Goal: Task Accomplishment & Management: Use online tool/utility

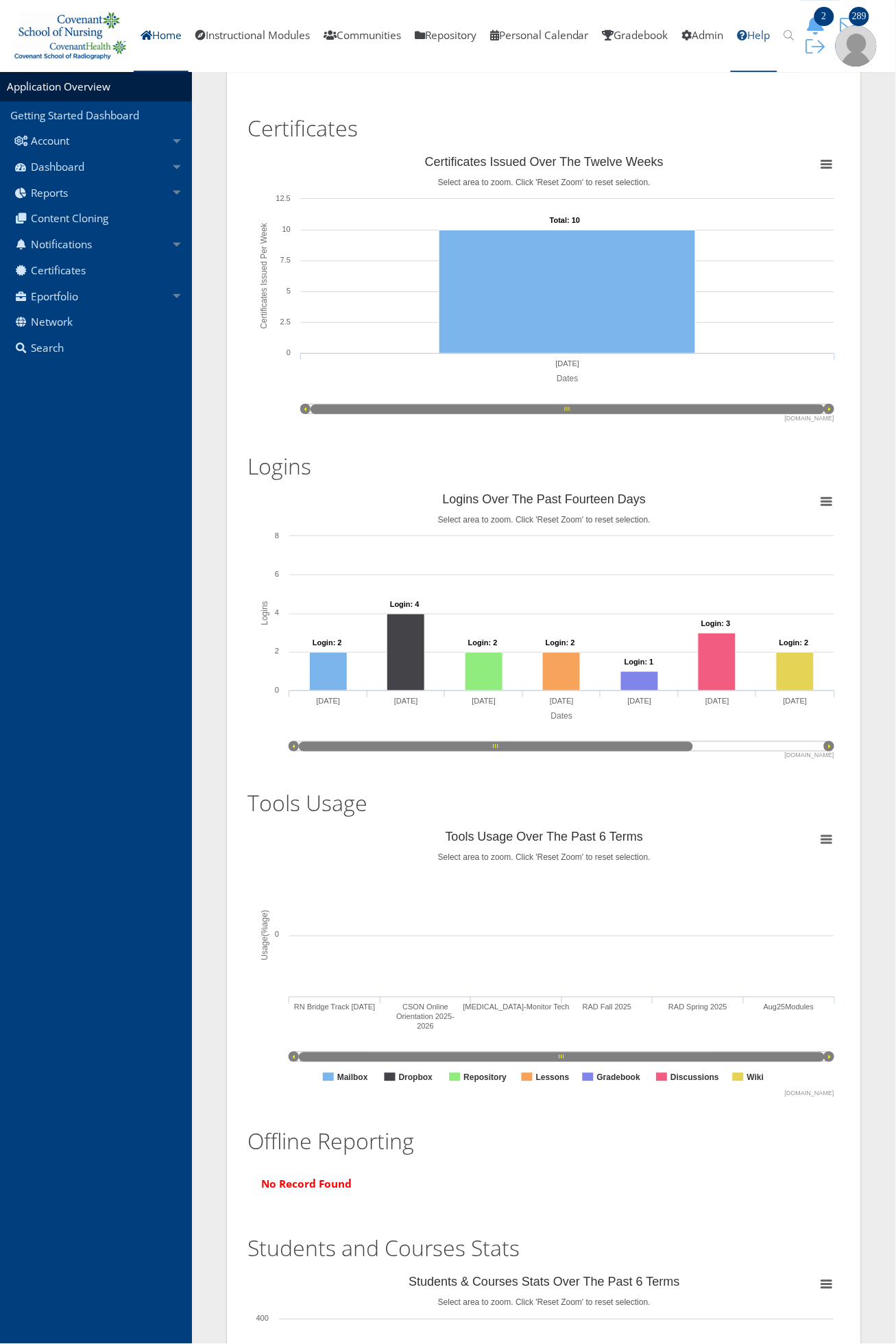
scroll to position [794, 0]
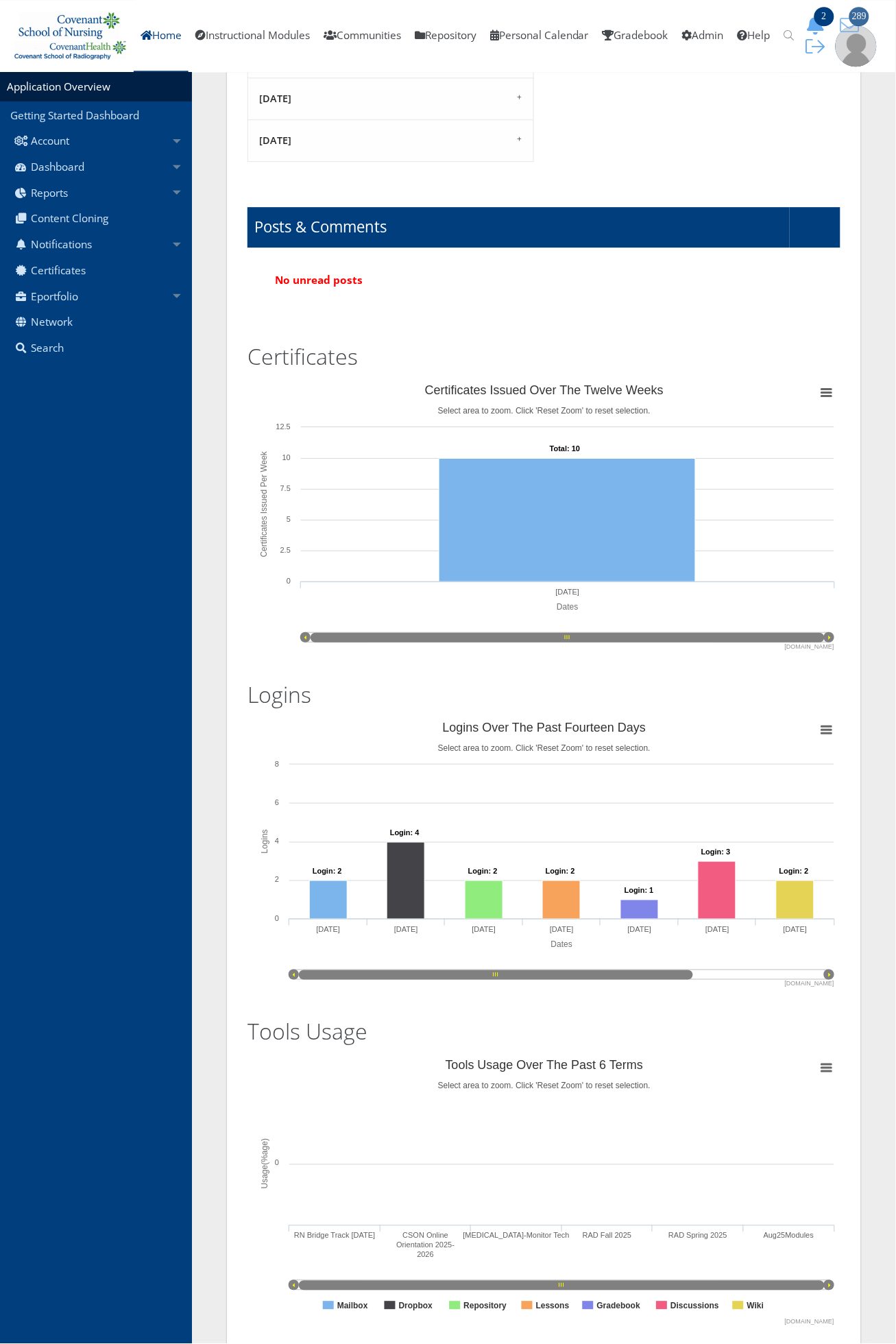
click at [848, 30] on icon "289" at bounding box center [850, 25] width 29 height 20
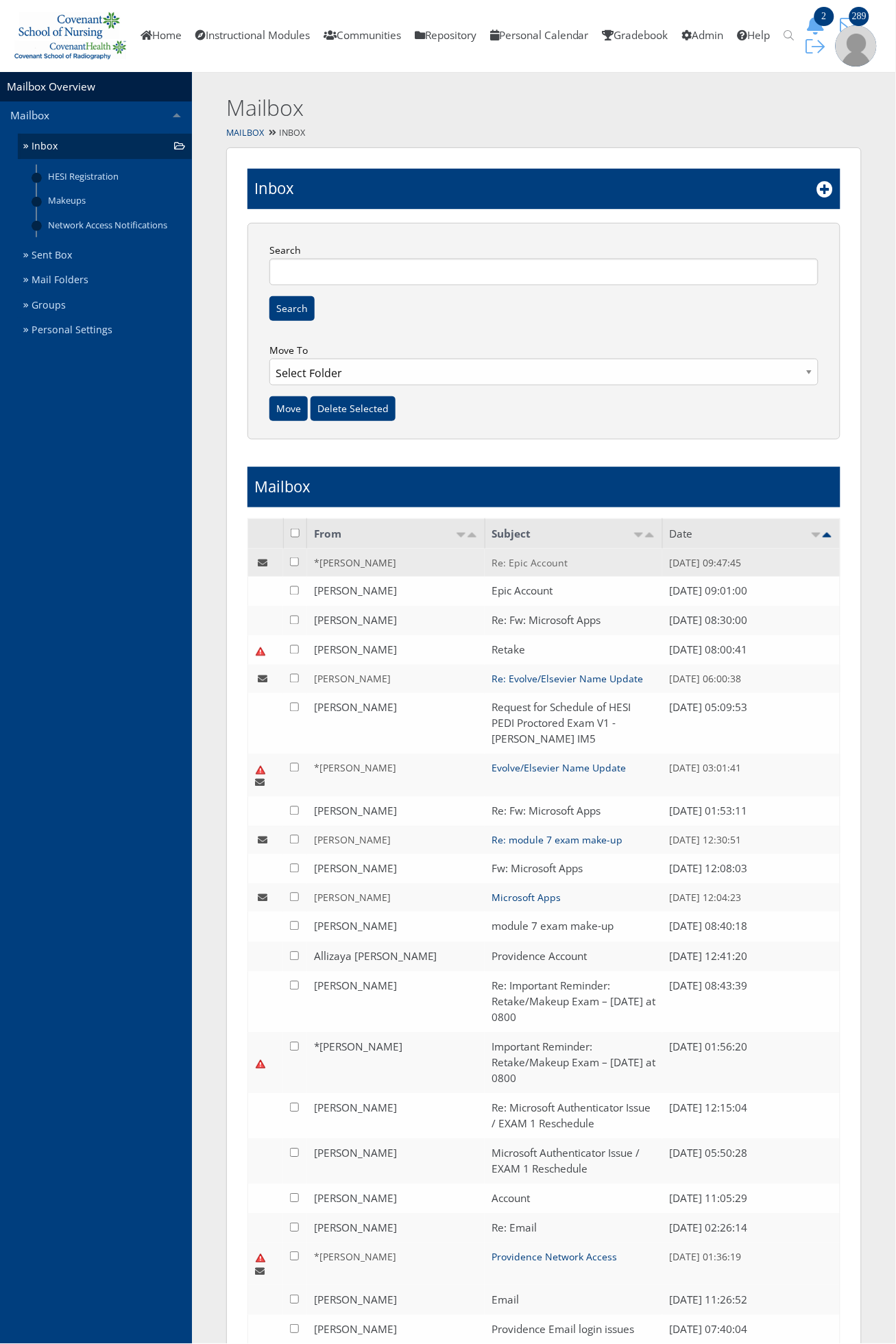
click at [549, 568] on link "Re: Epic Account" at bounding box center [530, 563] width 76 height 13
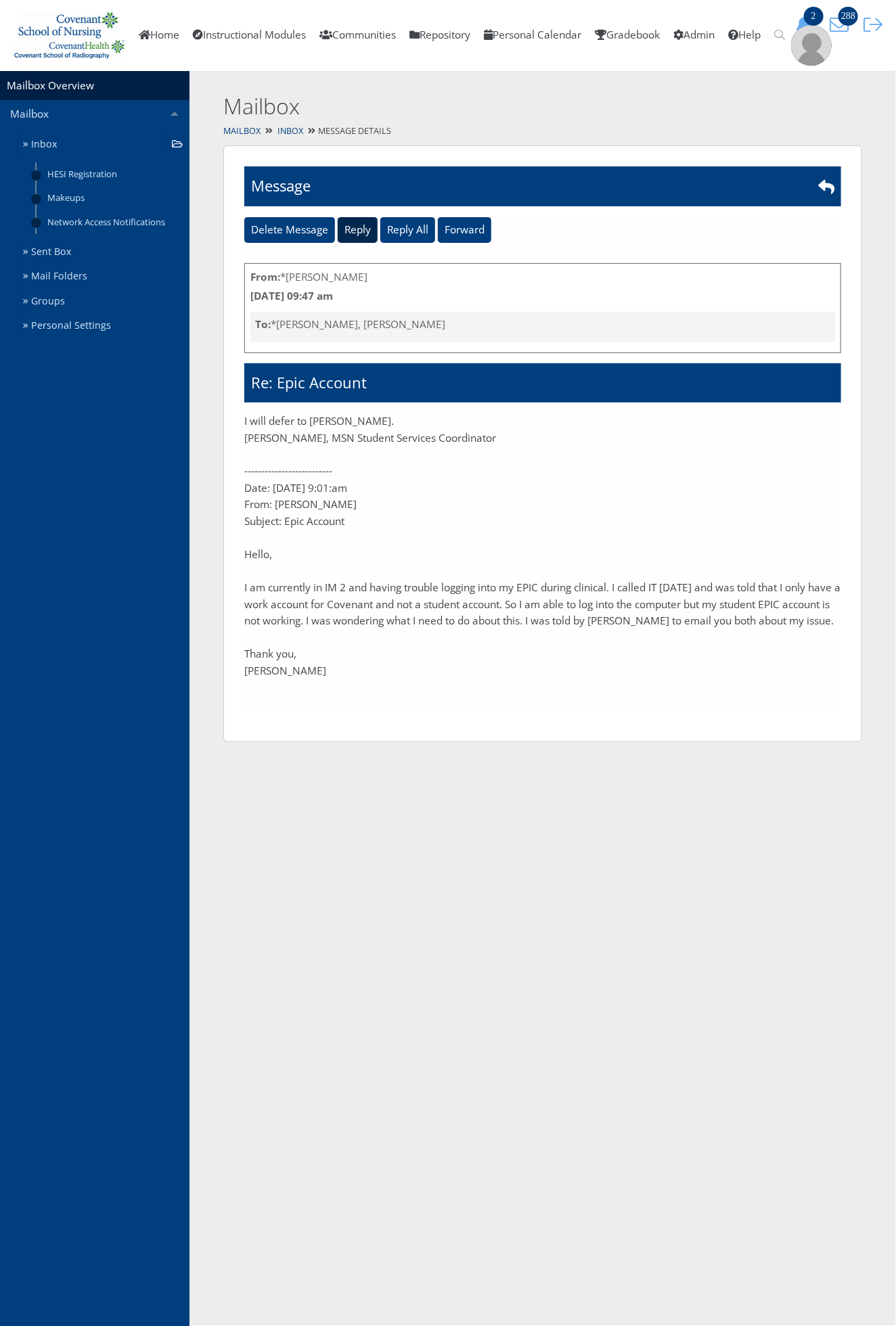
click at [348, 225] on input "Reply" at bounding box center [357, 230] width 40 height 26
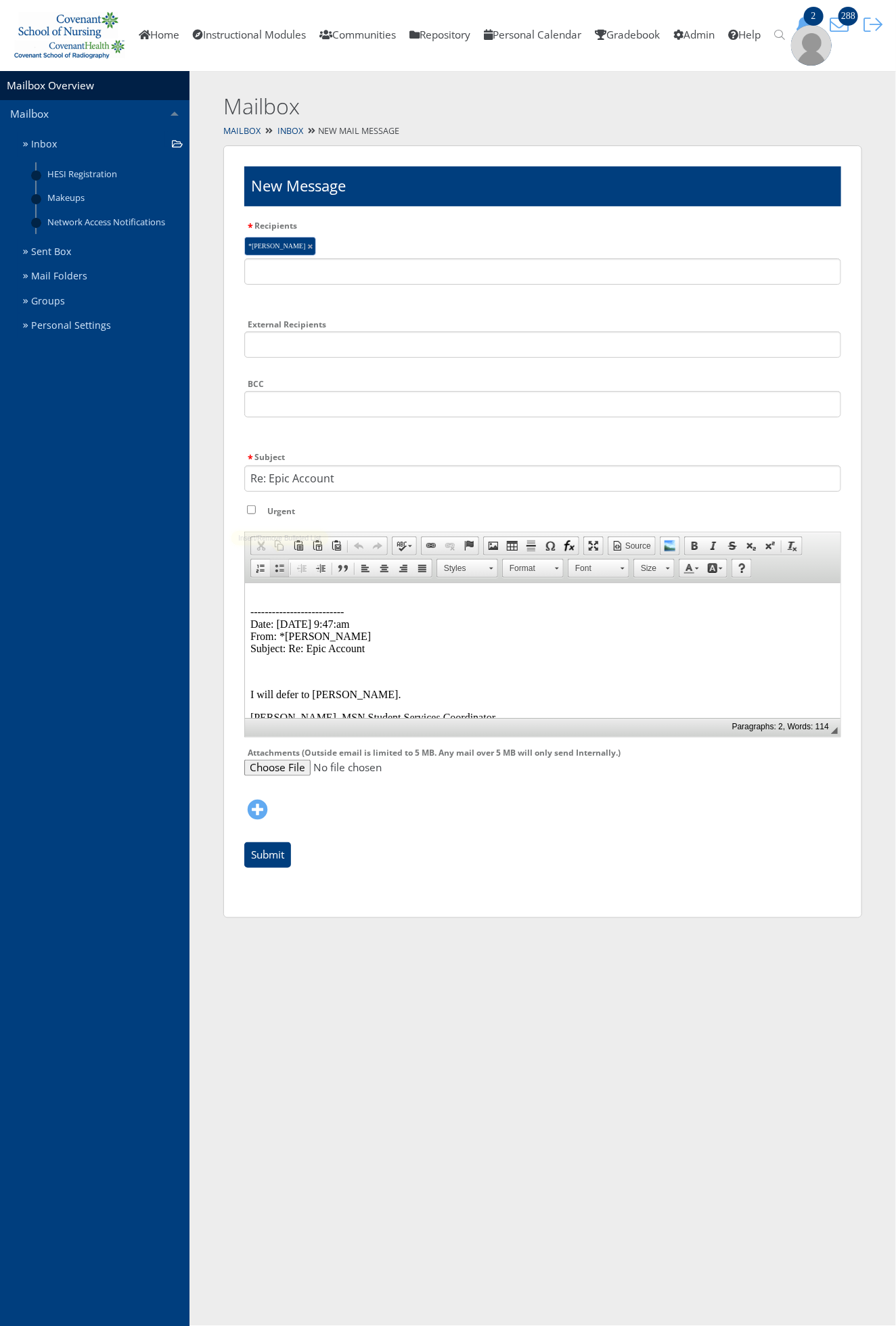
click at [288, 572] on link "Insert/Remove Bulleted List" at bounding box center [279, 568] width 19 height 17
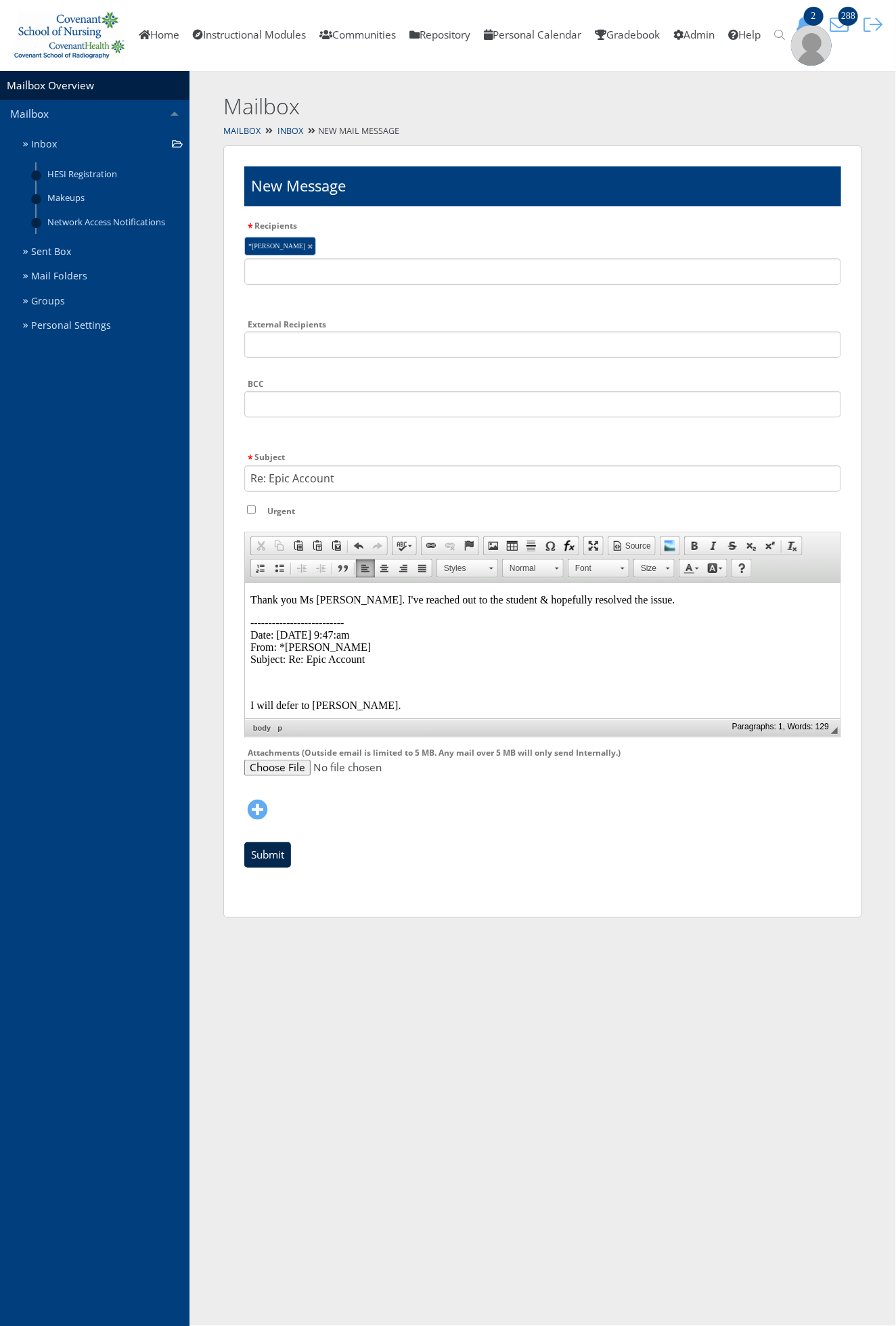
click at [276, 854] on input "Submit" at bounding box center [267, 856] width 47 height 26
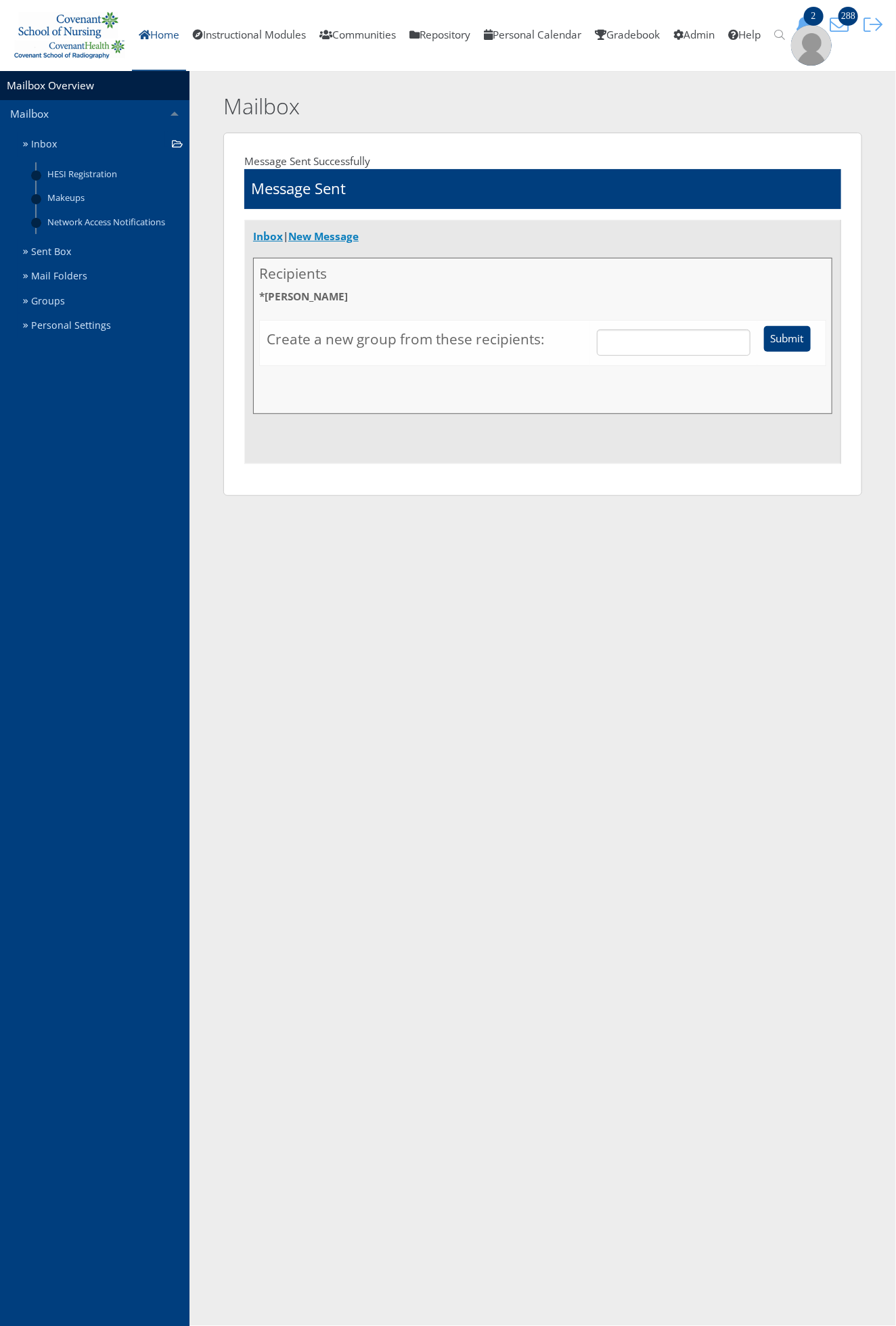
click at [171, 40] on link "Home" at bounding box center [159, 35] width 54 height 71
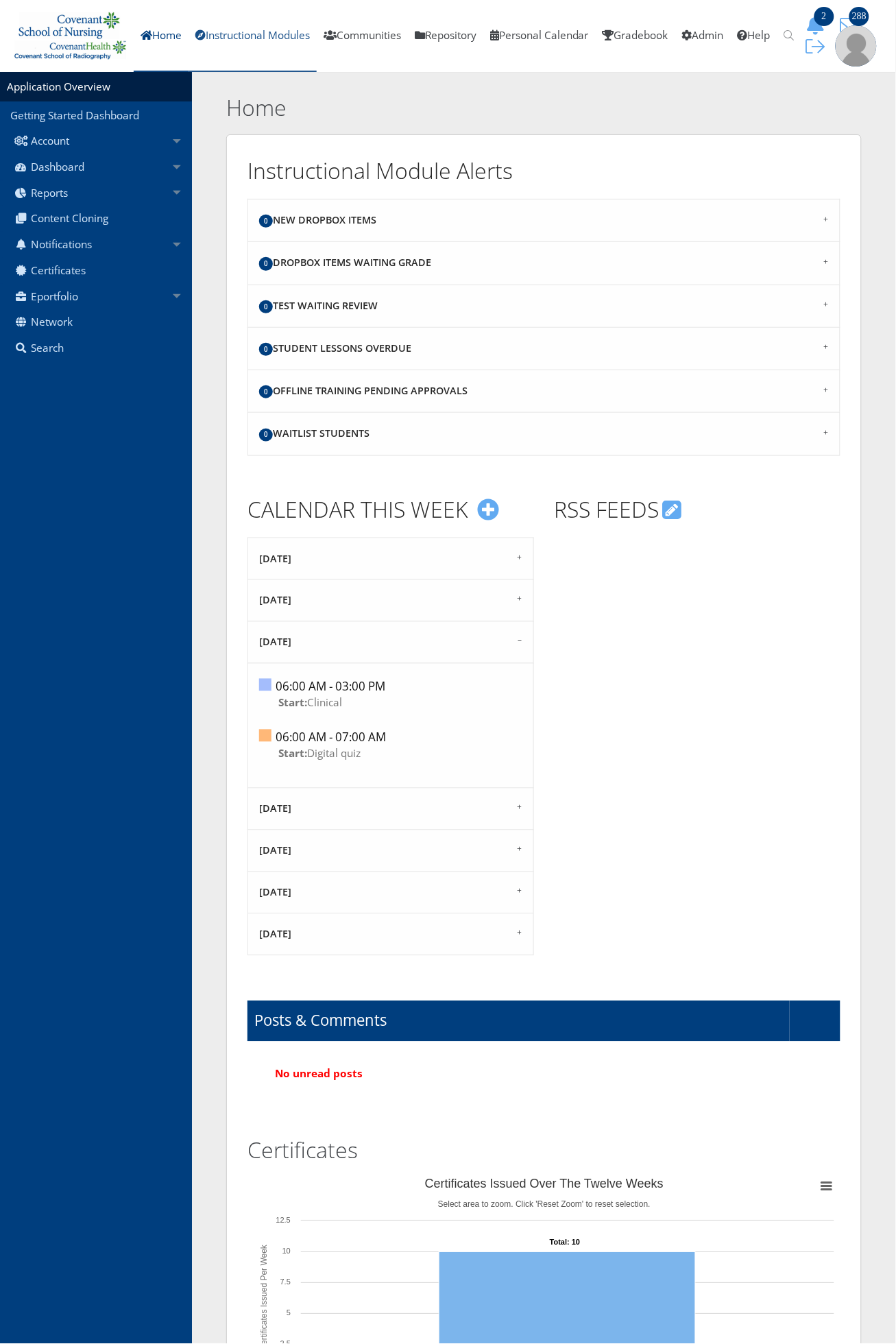
click at [269, 48] on link "Instructional Modules" at bounding box center [253, 35] width 129 height 72
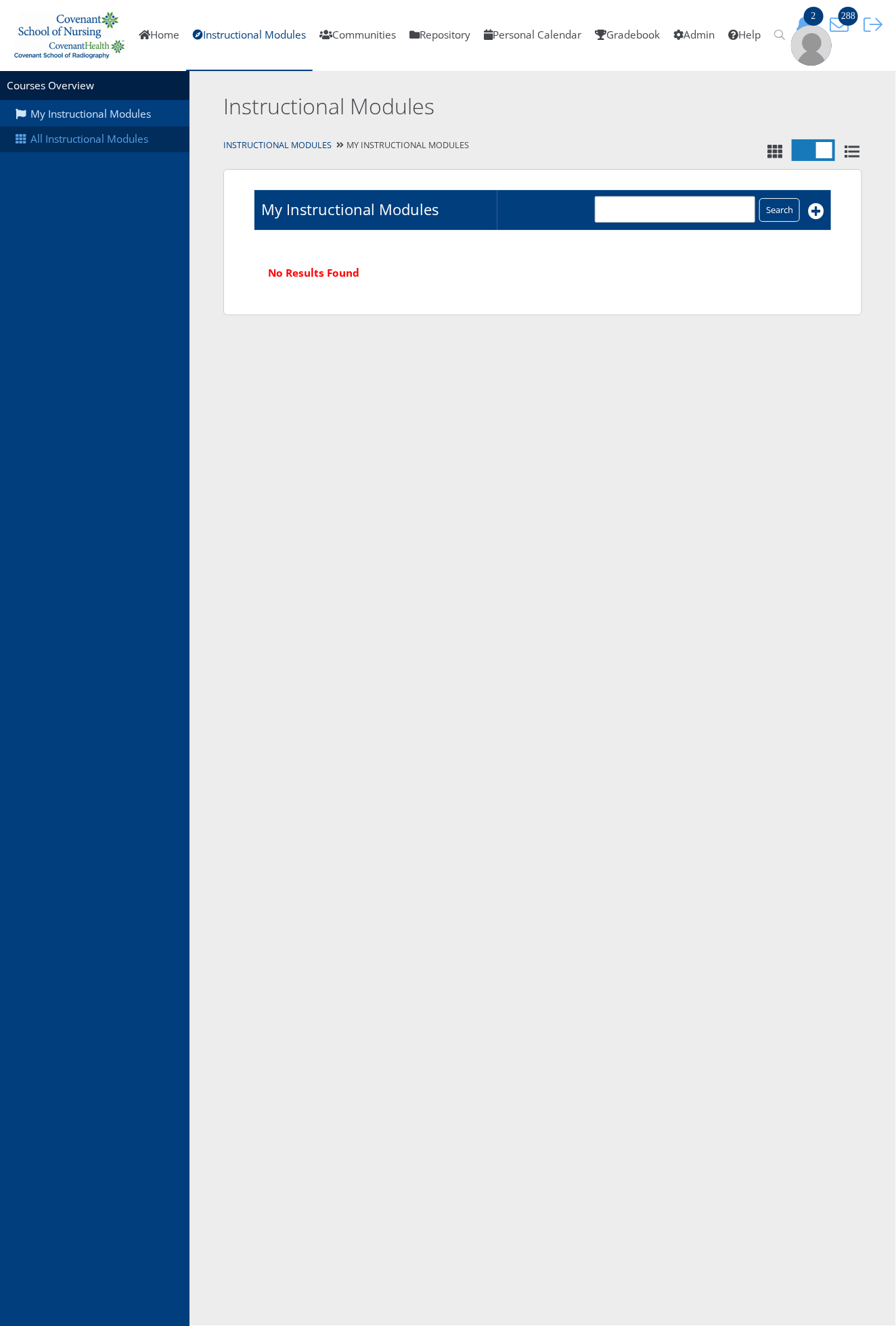
click at [133, 146] on link "All Instructional Modules" at bounding box center [95, 140] width 189 height 26
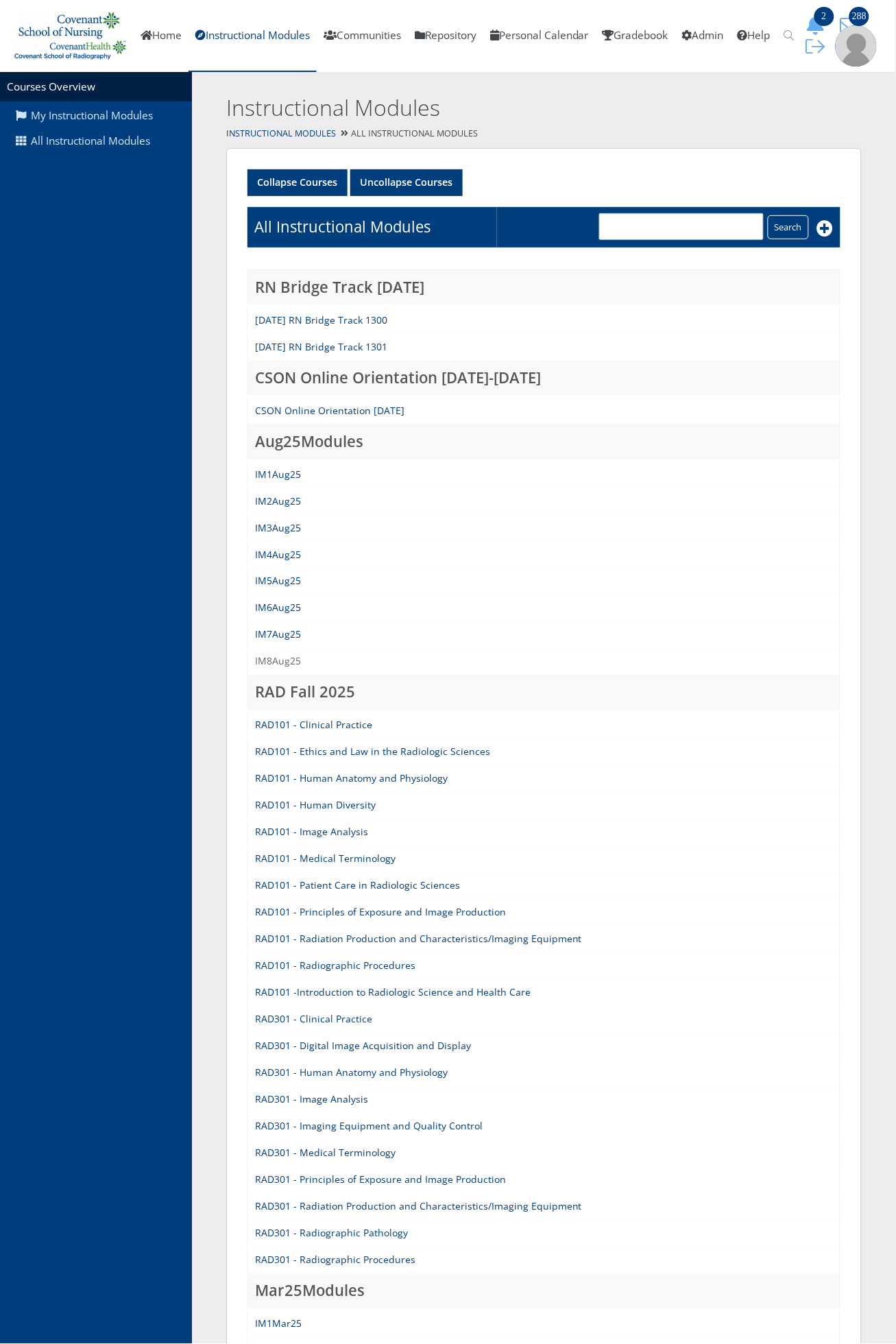
click at [282, 668] on link "IM8Aug25" at bounding box center [278, 661] width 46 height 13
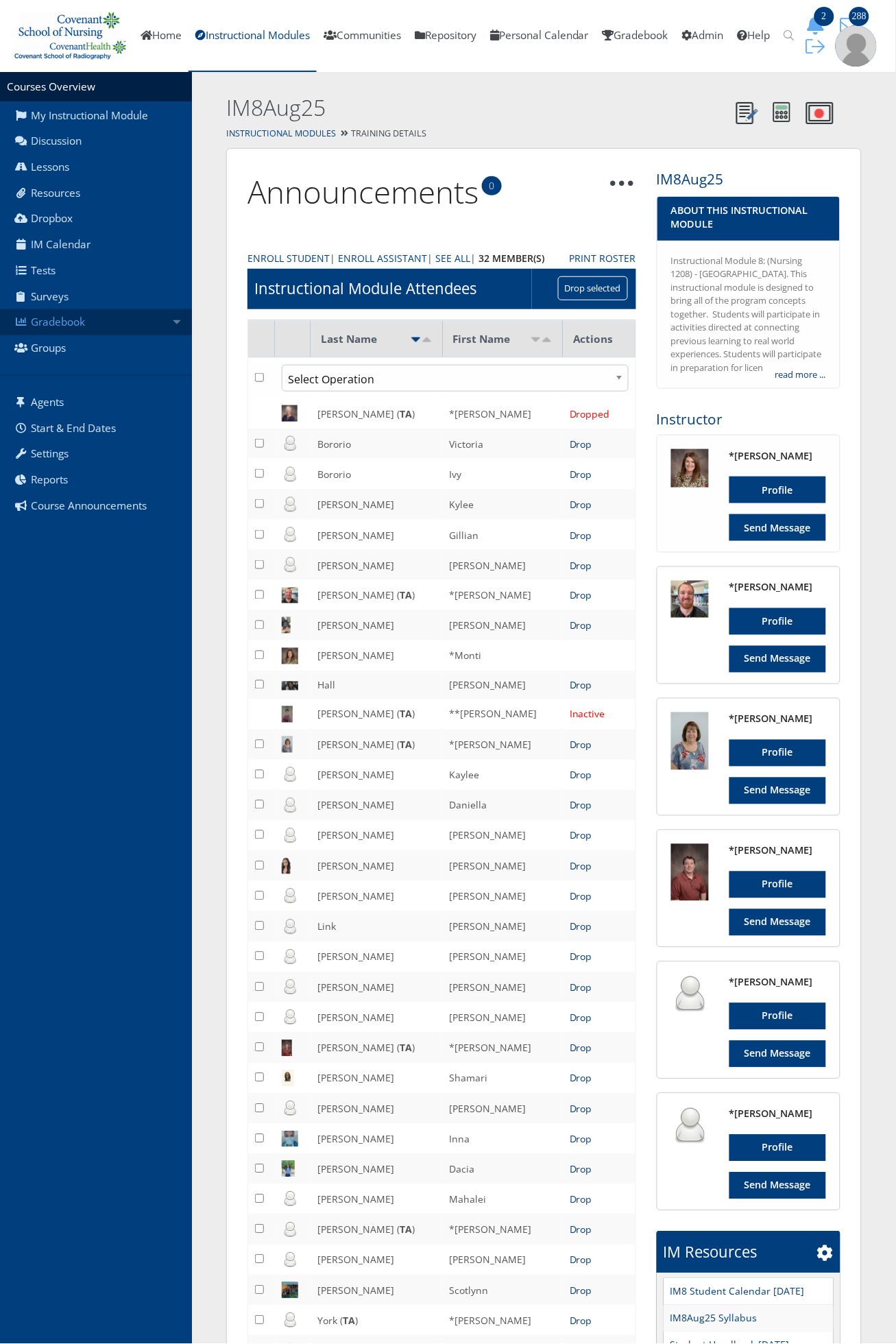
click at [129, 335] on link "Gradebook" at bounding box center [96, 322] width 192 height 26
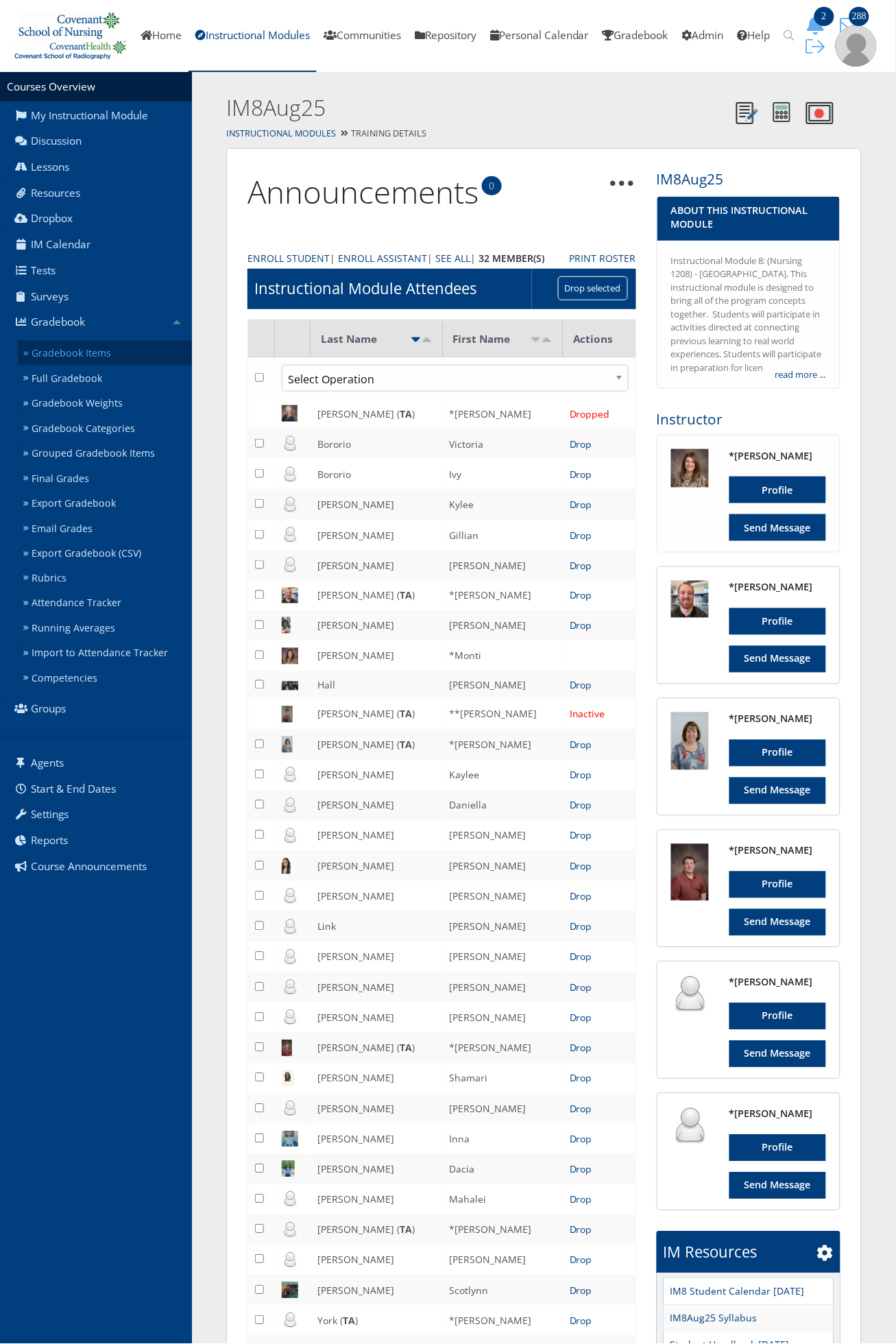
click at [142, 362] on link "Gradebook Items" at bounding box center [104, 353] width 174 height 25
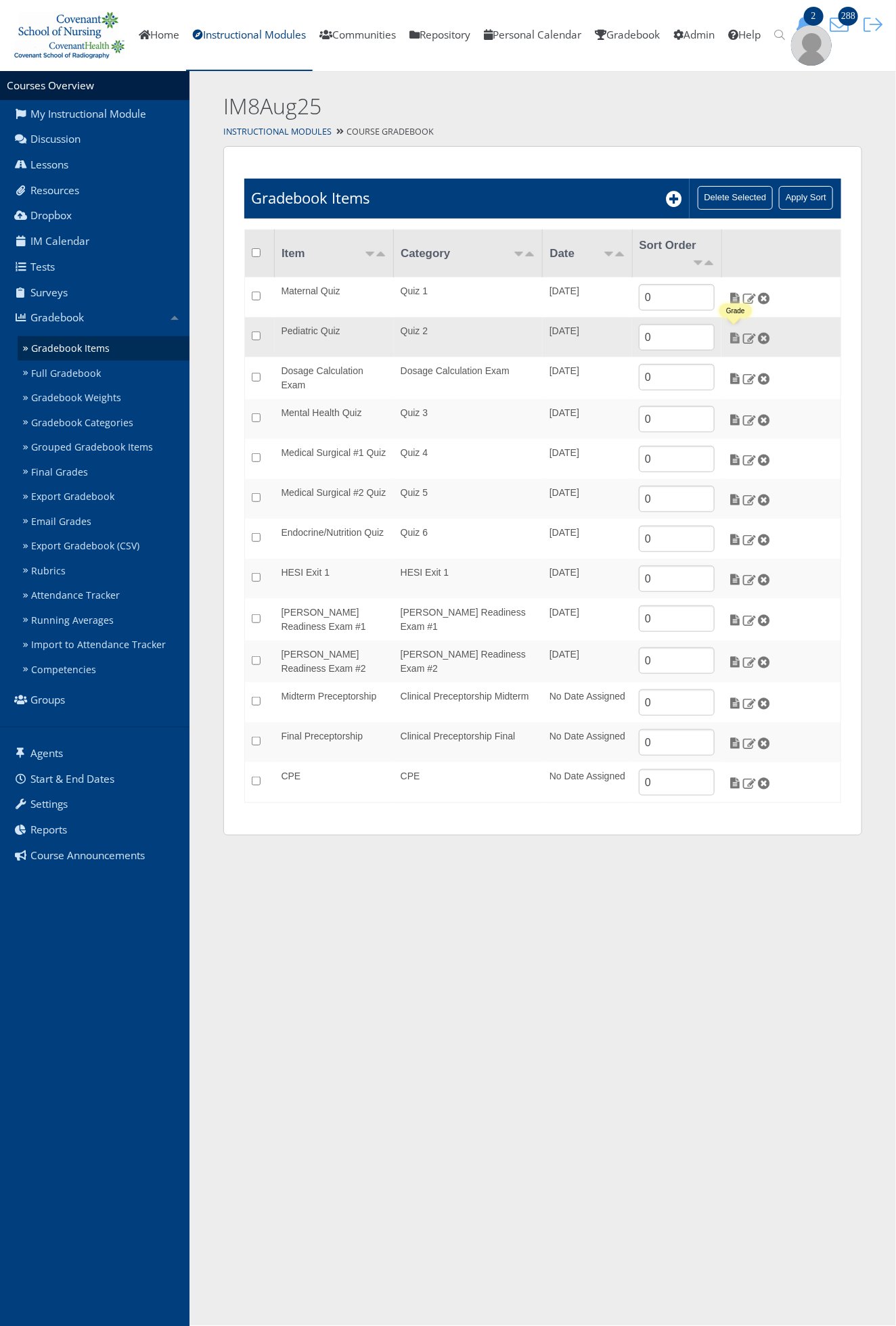
drag, startPoint x: 735, startPoint y: 336, endPoint x: 771, endPoint y: 346, distance: 37.4
click at [735, 336] on img at bounding box center [734, 338] width 14 height 12
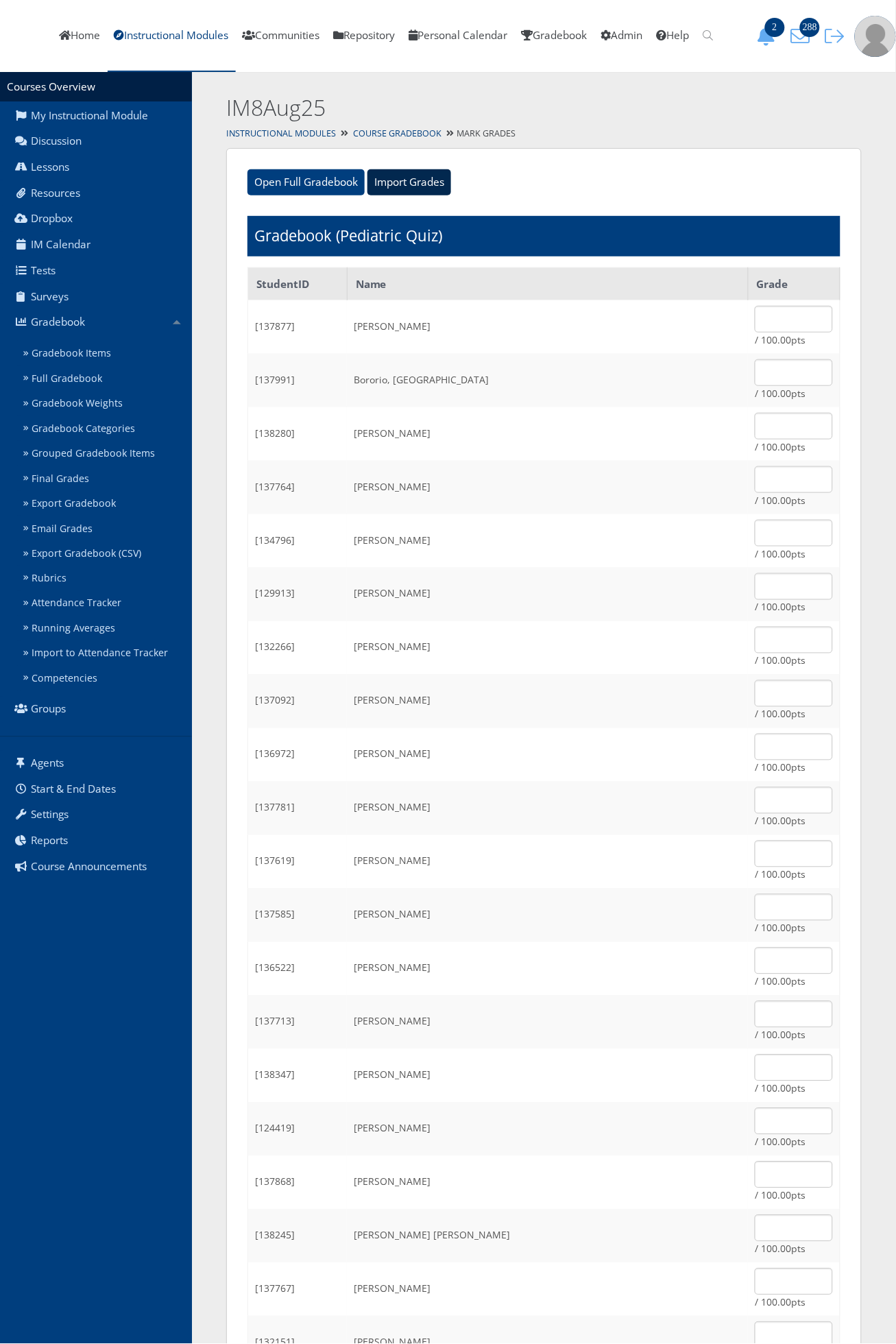
click at [379, 182] on input "Import Grades" at bounding box center [410, 183] width 84 height 26
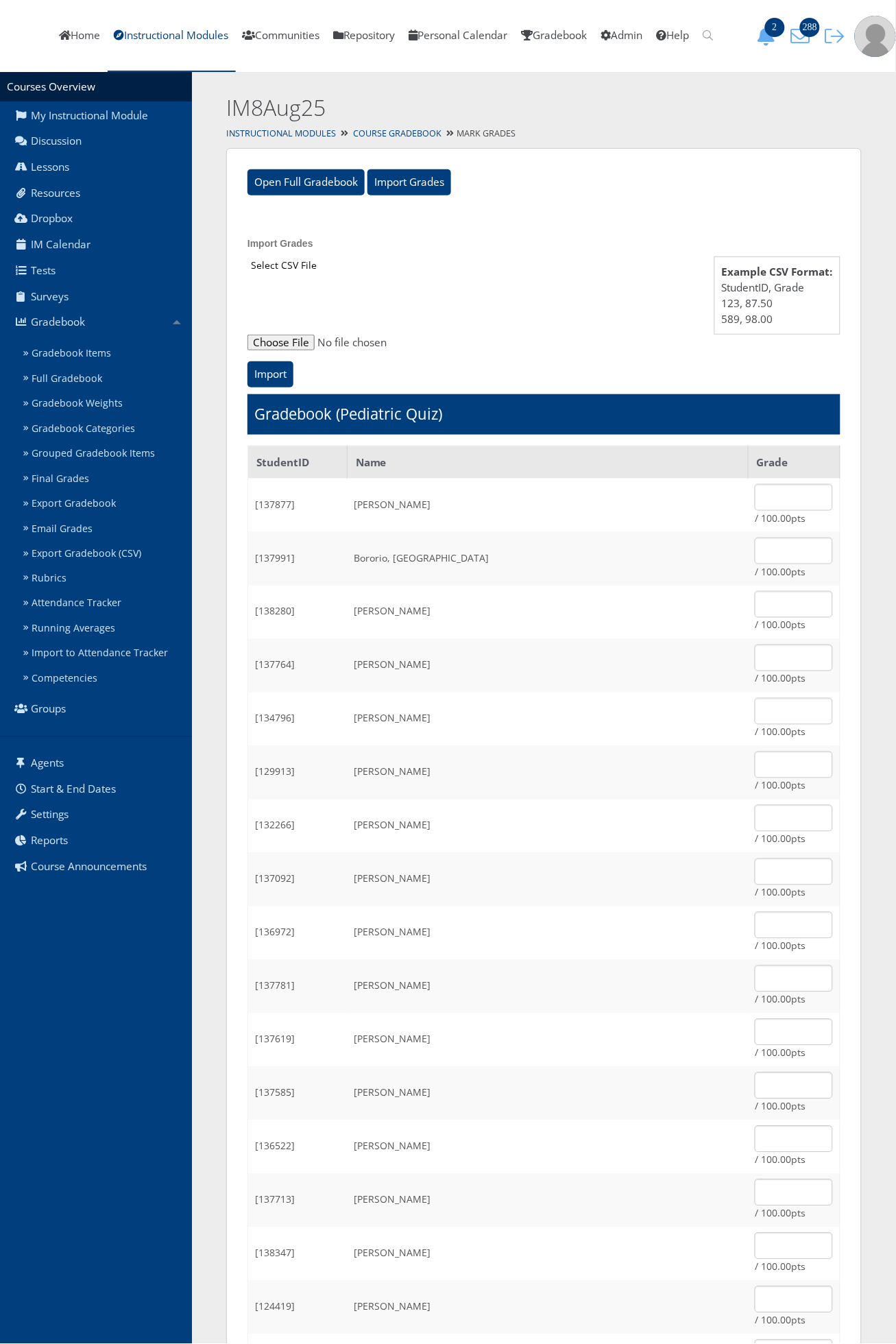
click at [267, 345] on input "file" at bounding box center [544, 343] width 593 height 17
type input "C:\fakepath\ET_Results_IM8Aug25Pedi.csv"
click at [265, 381] on input "Import" at bounding box center [270, 374] width 46 height 26
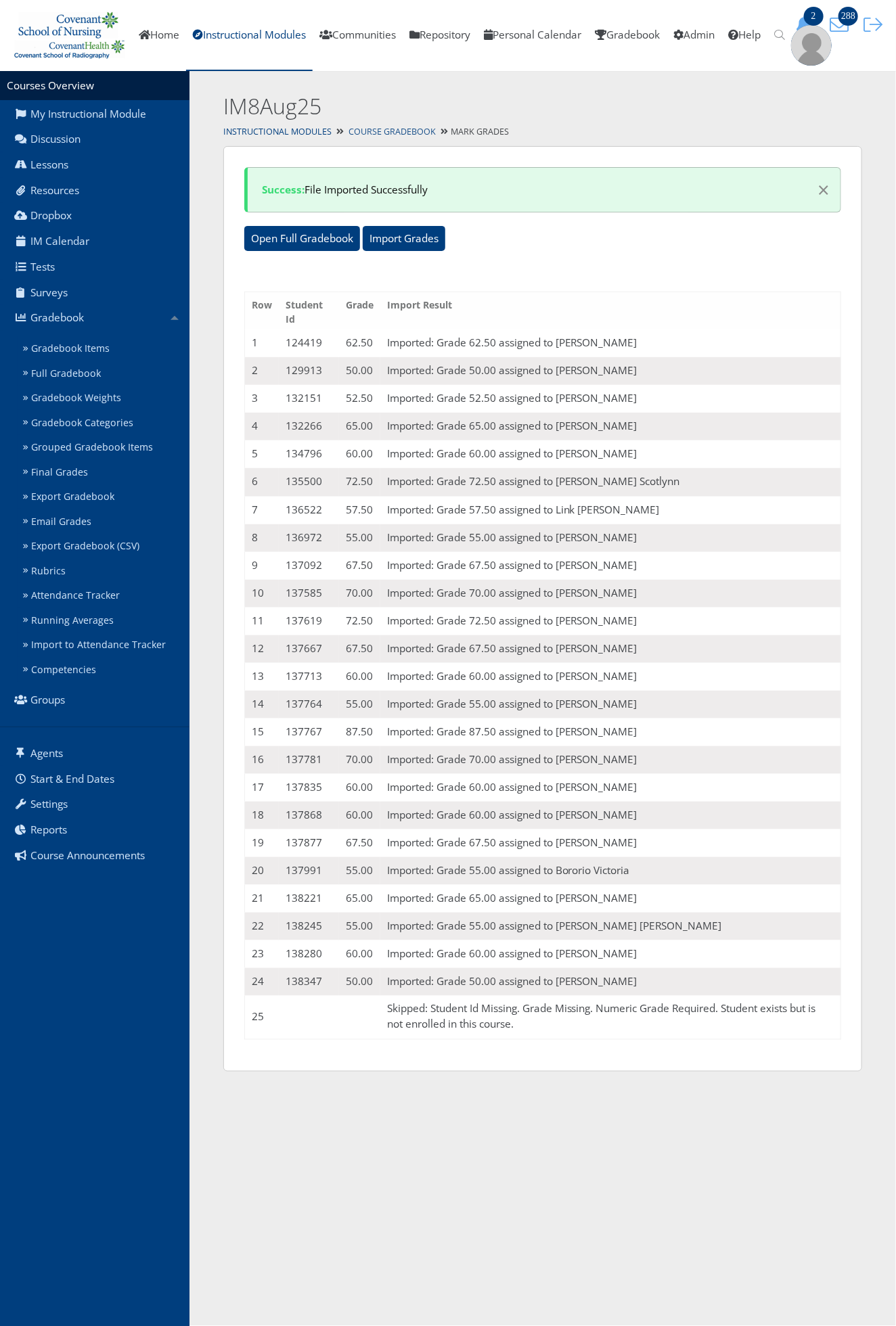
click at [392, 130] on link "Course Gradebook" at bounding box center [391, 131] width 87 height 12
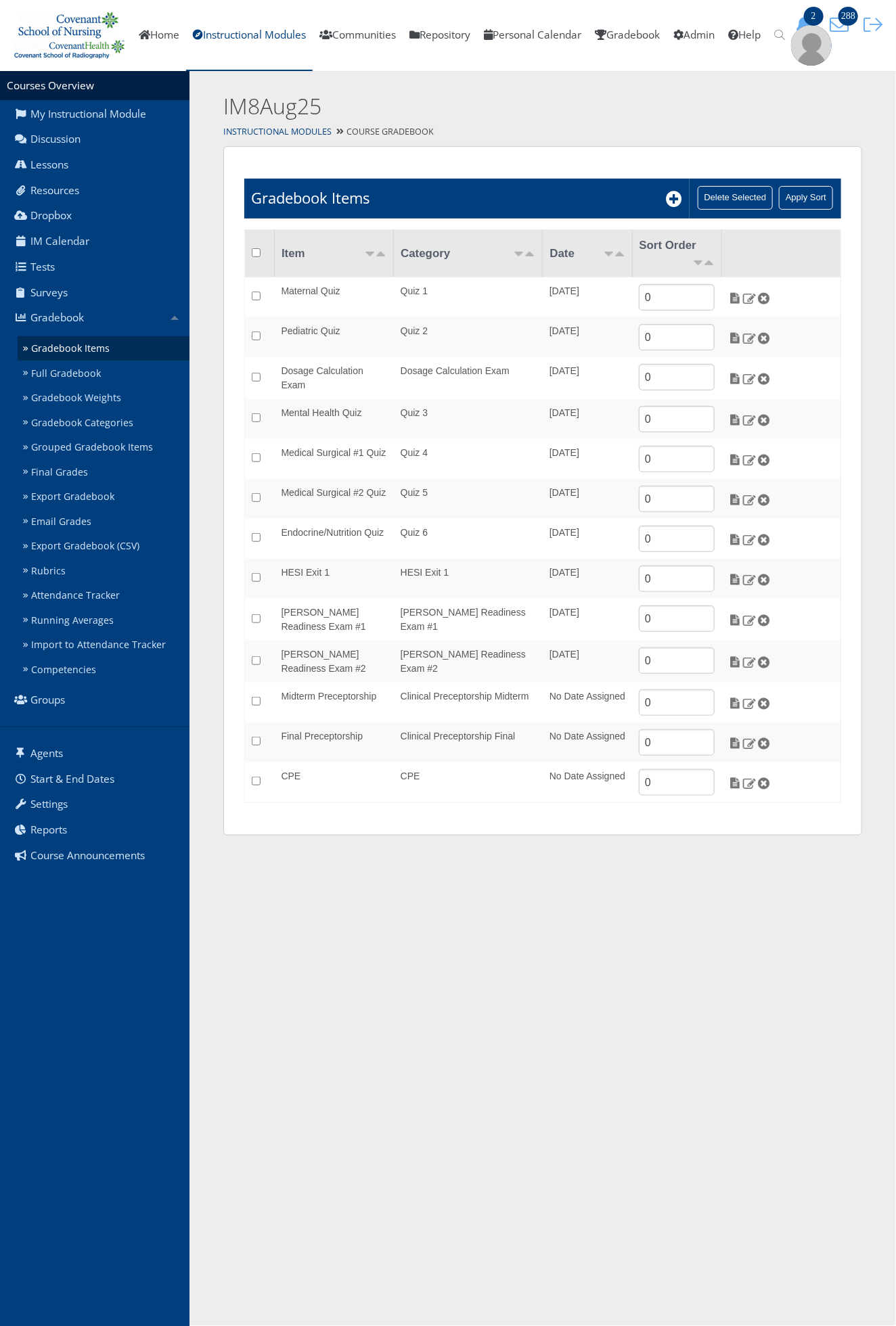
click at [625, 856] on html "You are previewing v9, to return to v8 please close this tab. Changes here will…" at bounding box center [448, 428] width 896 height 856
click at [471, 107] on h2 "IM8Aug25" at bounding box center [475, 106] width 505 height 30
